Goal: Register for event/course

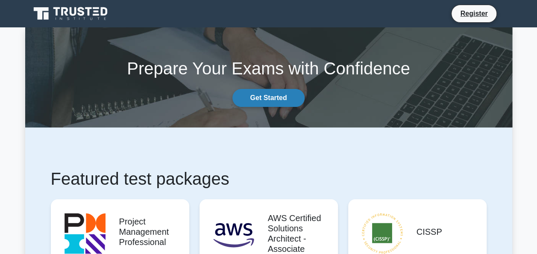
click at [289, 103] on link "Get Started" at bounding box center [268, 98] width 72 height 18
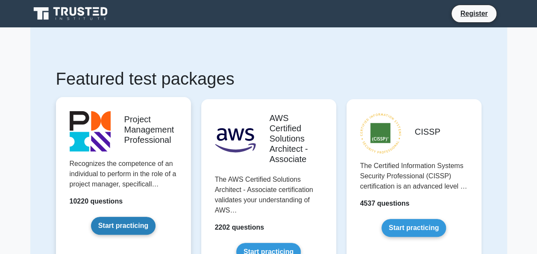
click at [115, 222] on link "Start practicing" at bounding box center [123, 225] width 64 height 18
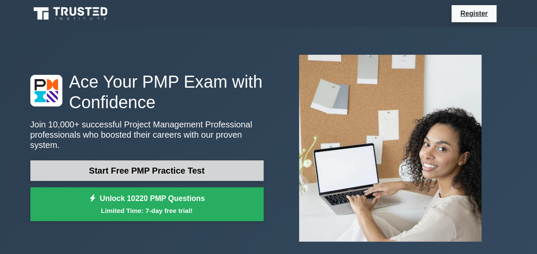
click at [137, 161] on link "Start Free PMP Practice Test" at bounding box center [146, 170] width 233 height 20
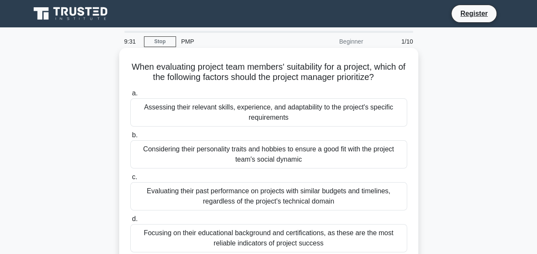
click at [305, 112] on div "Assessing their relevant skills, experience, and adaptability to the project's …" at bounding box center [268, 112] width 277 height 28
click at [130, 96] on input "a. Assessing their relevant skills, experience, and adaptability to the project…" at bounding box center [130, 94] width 0 height 6
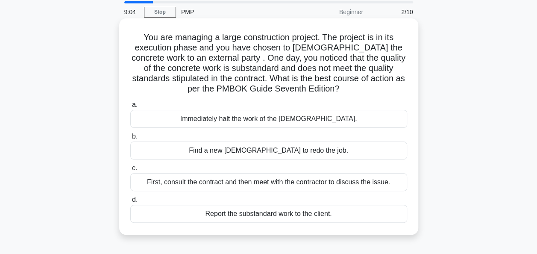
scroll to position [43, 0]
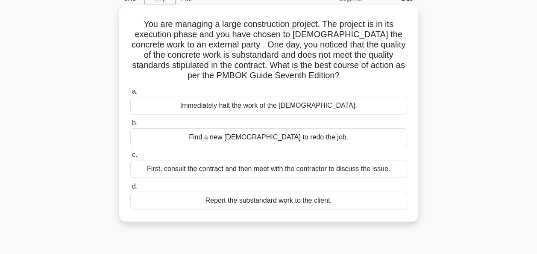
click at [147, 171] on div "First, consult the contract and then meet with the contractor to discuss the is…" at bounding box center [268, 169] width 277 height 18
click at [130, 158] on input "c. First, consult the contract and then meet with the contractor to discuss the…" at bounding box center [130, 155] width 0 height 6
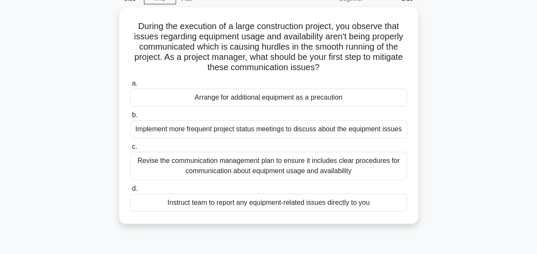
scroll to position [0, 0]
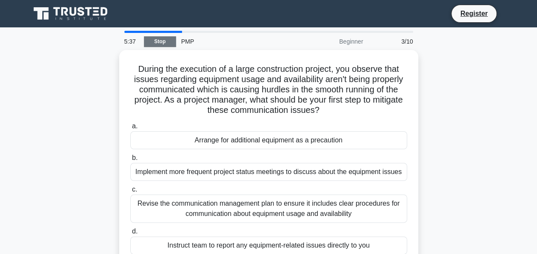
click at [166, 41] on link "Stop" at bounding box center [160, 41] width 32 height 11
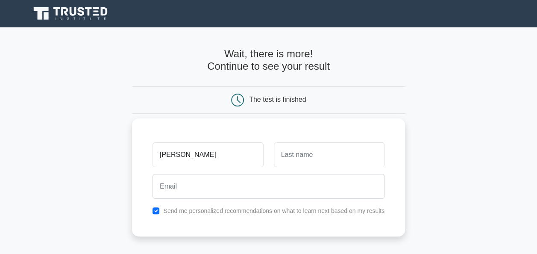
type input "esha"
click at [350, 151] on input "text" at bounding box center [329, 154] width 111 height 25
type input "maitra"
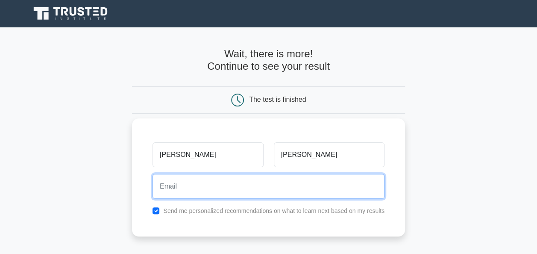
click at [233, 188] on input "email" at bounding box center [268, 186] width 232 height 25
type input "esha.maitra08@gmail.com"
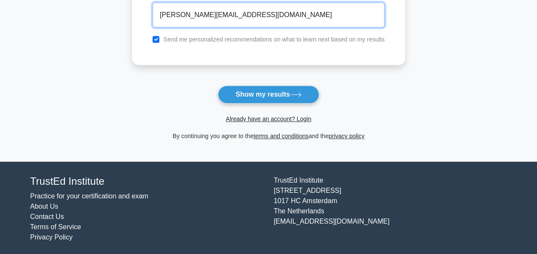
scroll to position [174, 0]
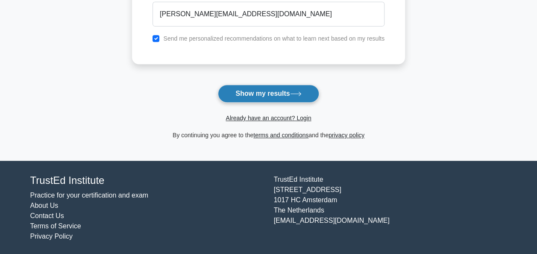
click at [290, 91] on button "Show my results" at bounding box center [268, 94] width 101 height 18
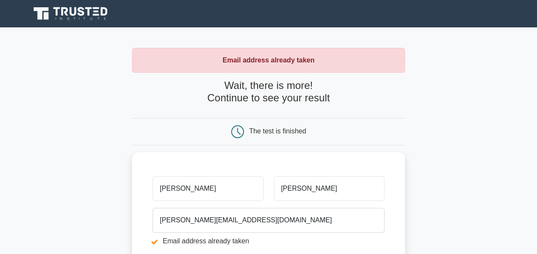
scroll to position [213, 0]
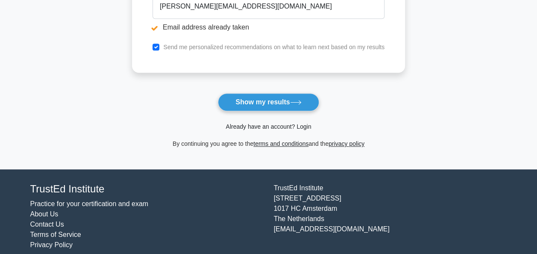
click at [302, 123] on link "Already have an account? Login" at bounding box center [267, 126] width 85 height 7
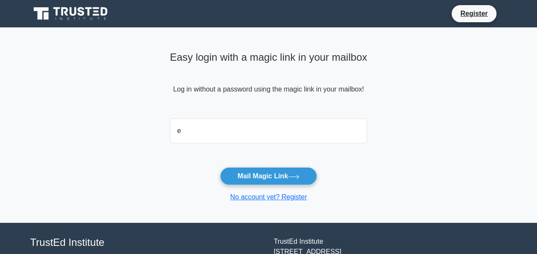
type input "[PERSON_NAME][EMAIL_ADDRESS][DOMAIN_NAME]"
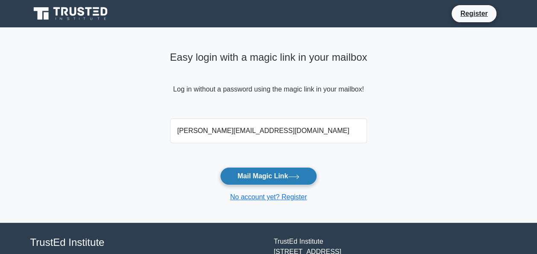
click at [251, 175] on button "Mail Magic Link" at bounding box center [268, 176] width 97 height 18
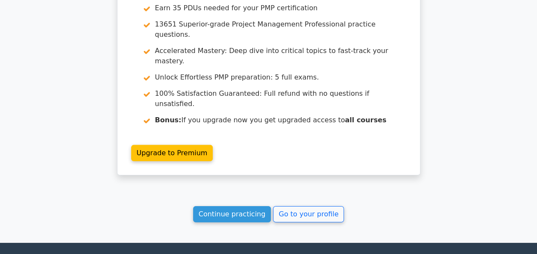
scroll to position [1274, 0]
